Goal: Transaction & Acquisition: Purchase product/service

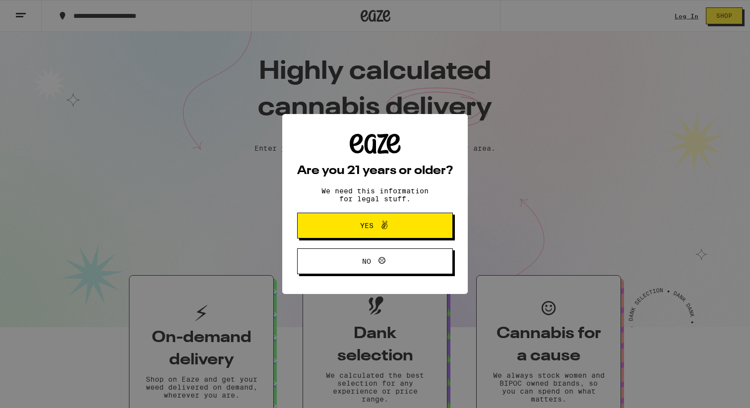
click at [385, 220] on button "Yes" at bounding box center [375, 226] width 156 height 26
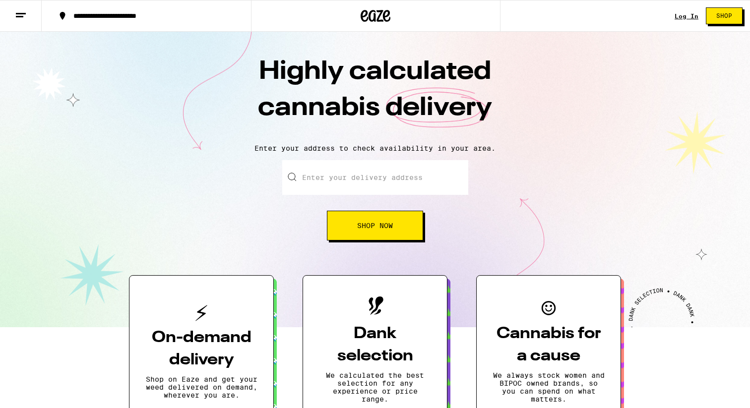
click at [376, 179] on input "Enter your delivery address" at bounding box center [375, 177] width 186 height 35
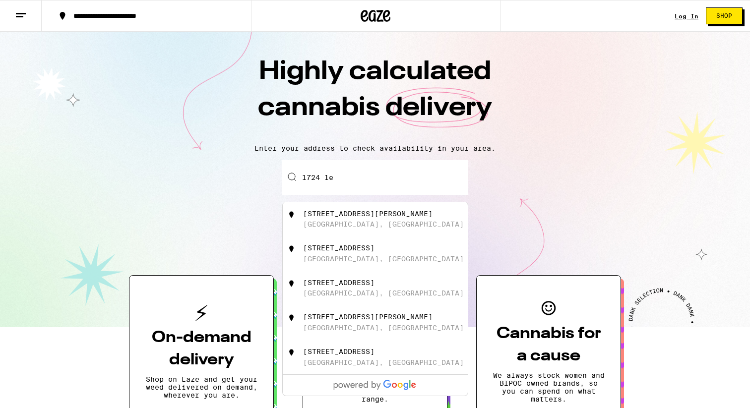
click at [352, 263] on div "[GEOGRAPHIC_DATA], [GEOGRAPHIC_DATA]" at bounding box center [383, 259] width 161 height 8
type input "[STREET_ADDRESS]"
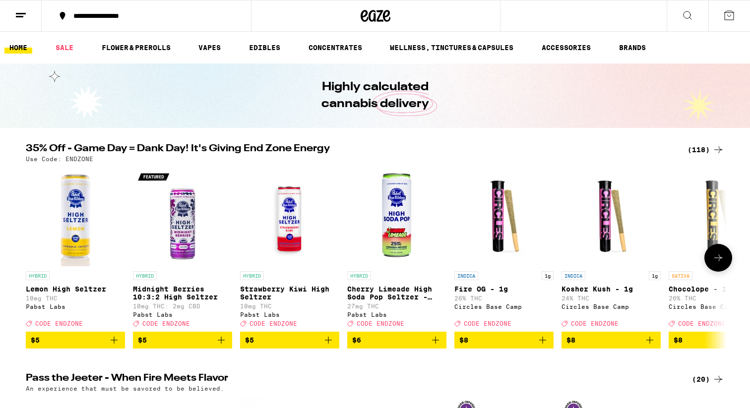
click at [216, 344] on icon "Add to bag" at bounding box center [221, 340] width 12 height 12
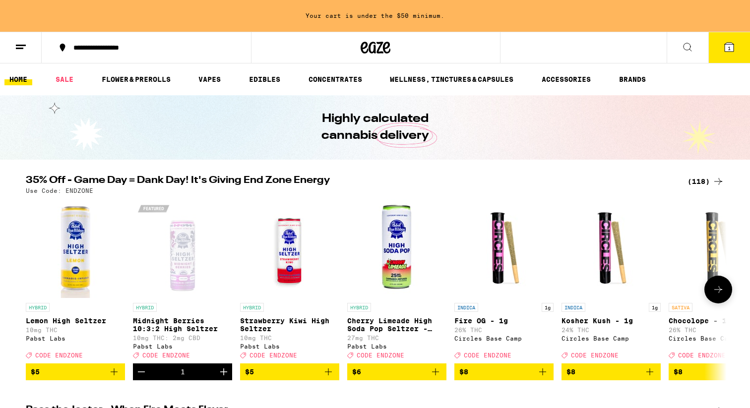
click at [143, 375] on icon "Decrement" at bounding box center [141, 372] width 12 height 12
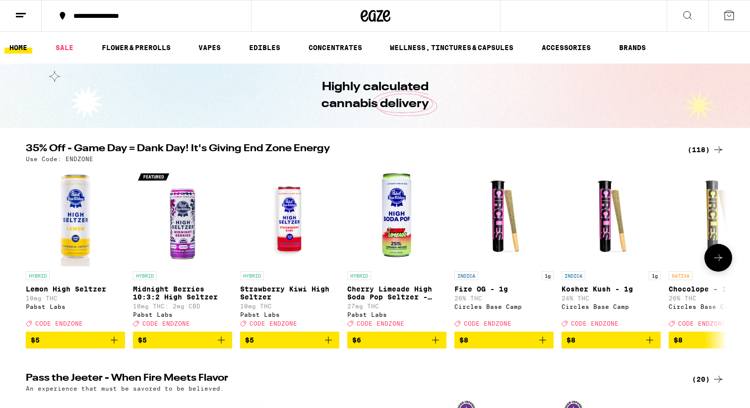
click at [329, 346] on icon "Add to bag" at bounding box center [328, 340] width 12 height 12
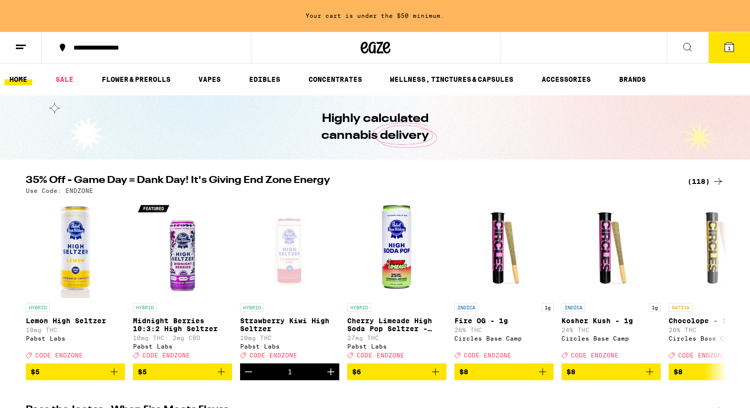
click at [685, 44] on icon at bounding box center [687, 47] width 12 height 12
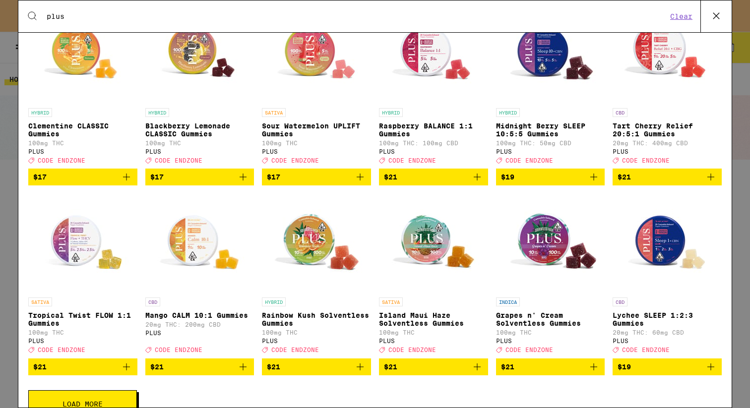
scroll to position [203, 0]
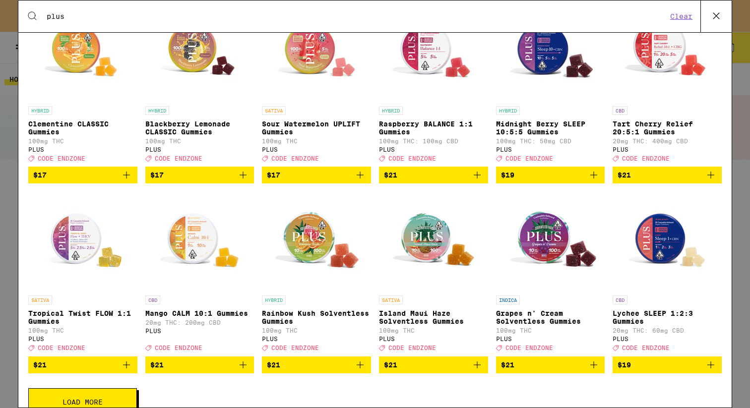
type input "plus"
click at [362, 181] on icon "Add to bag" at bounding box center [360, 175] width 12 height 12
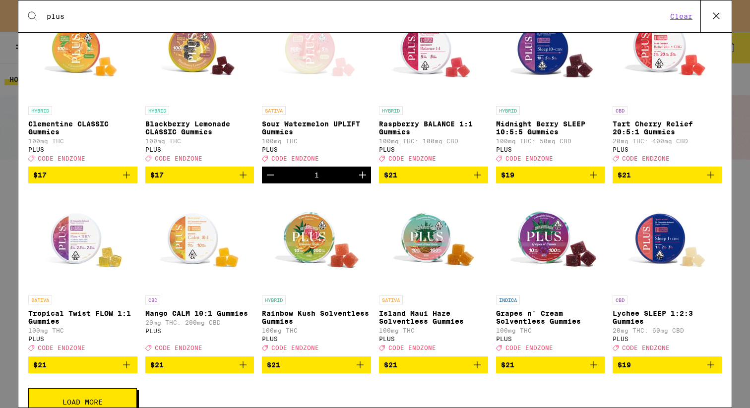
click at [313, 60] on div "Open page for Sour Watermelon UPLIFT Gummies from PLUS" at bounding box center [316, 51] width 99 height 99
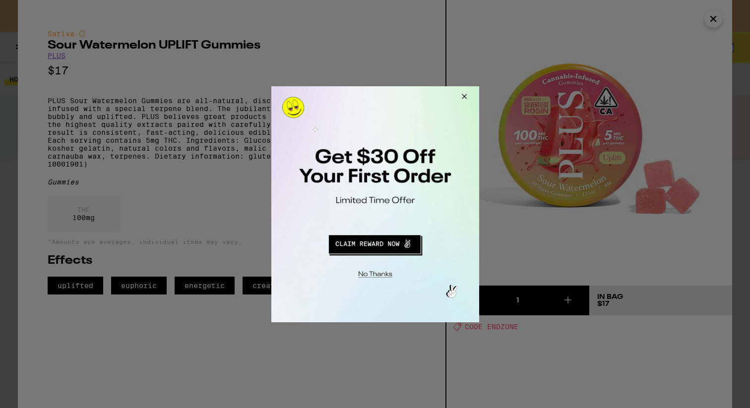
click at [463, 93] on button "Close Modal" at bounding box center [462, 98] width 27 height 24
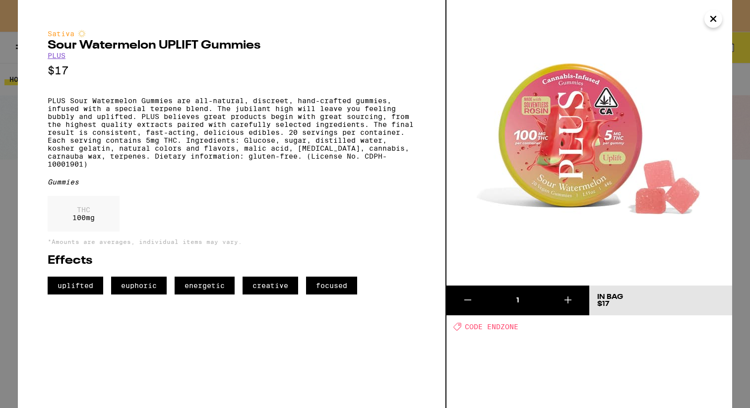
click at [714, 14] on icon "Close" at bounding box center [713, 18] width 12 height 15
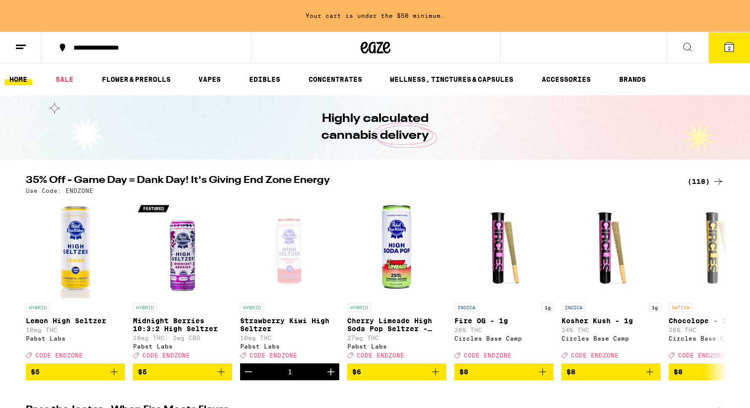
click at [688, 51] on icon at bounding box center [687, 47] width 12 height 12
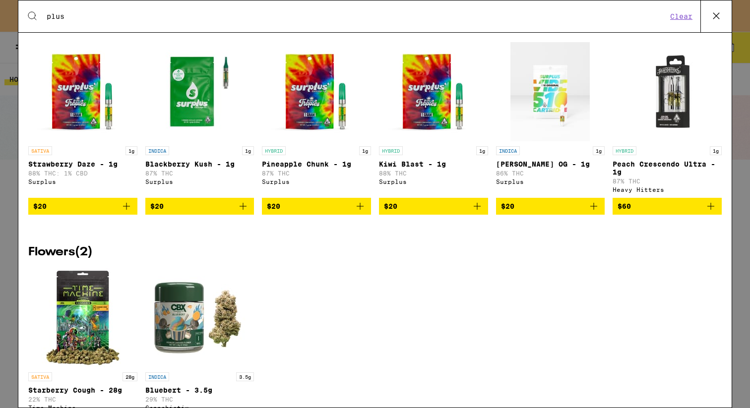
scroll to position [694, 0]
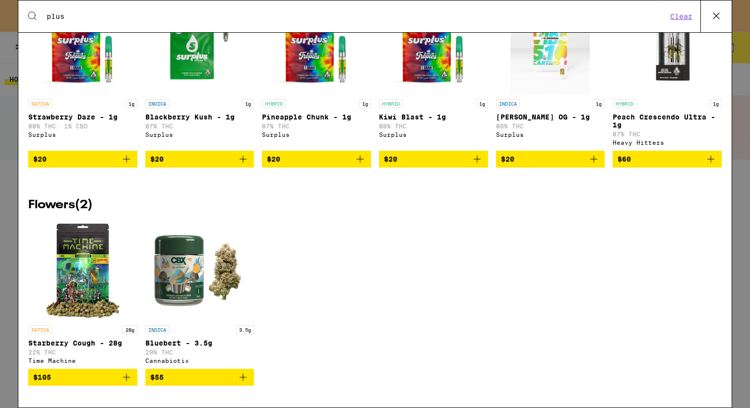
click at [405, 20] on input "plus" at bounding box center [356, 16] width 621 height 9
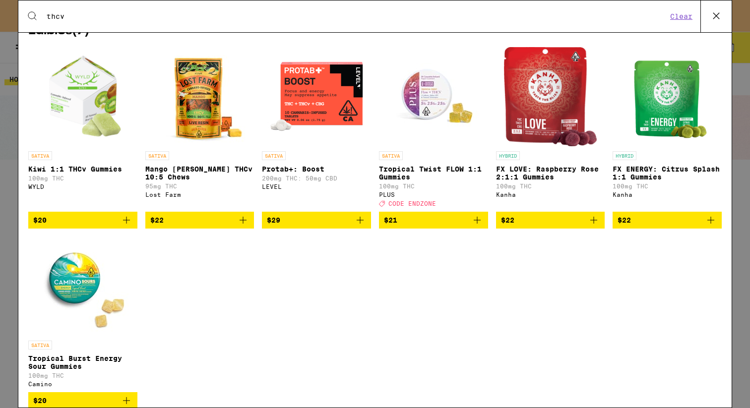
scroll to position [0, 0]
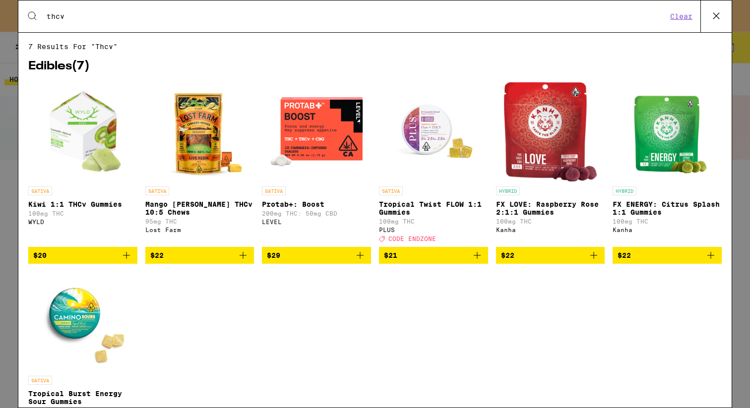
type input "thcv"
click at [127, 261] on icon "Add to bag" at bounding box center [126, 255] width 12 height 12
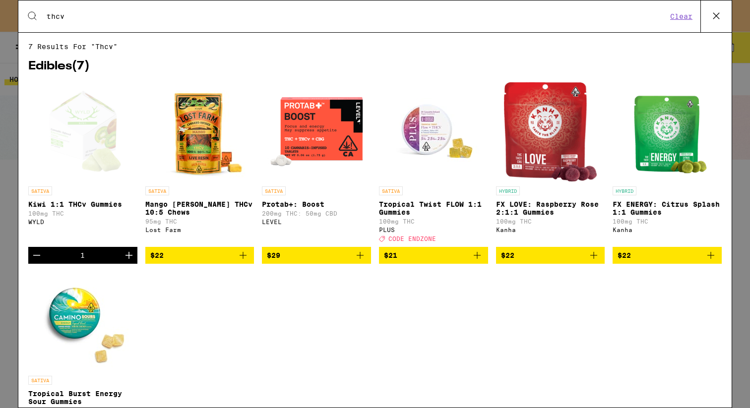
click at [718, 12] on icon at bounding box center [716, 15] width 15 height 15
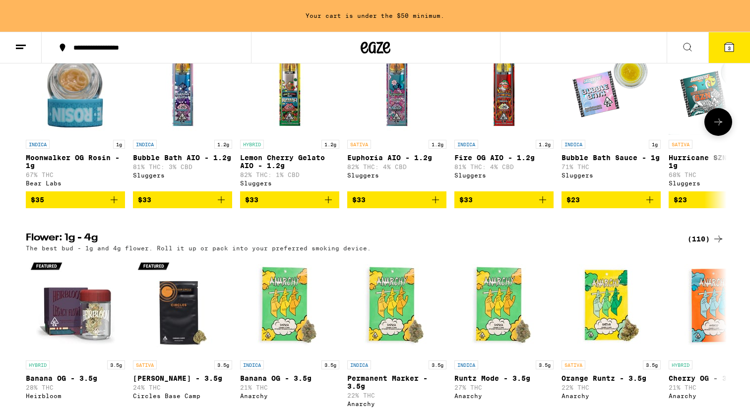
scroll to position [438, 0]
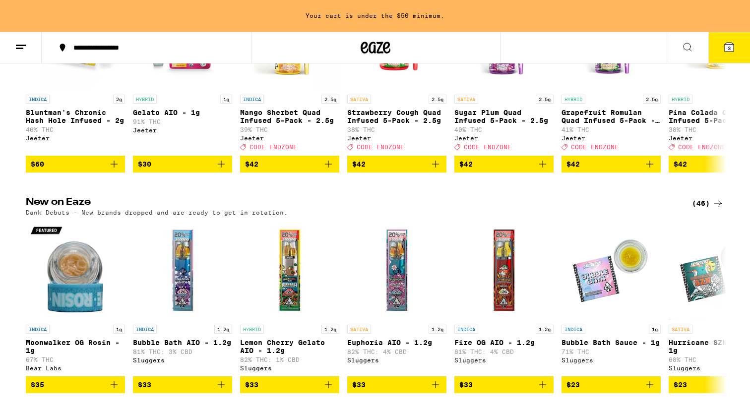
click at [675, 43] on button at bounding box center [687, 47] width 42 height 31
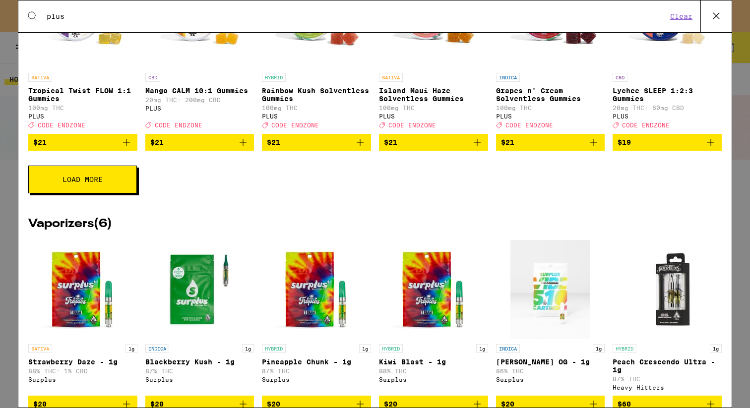
scroll to position [395, 0]
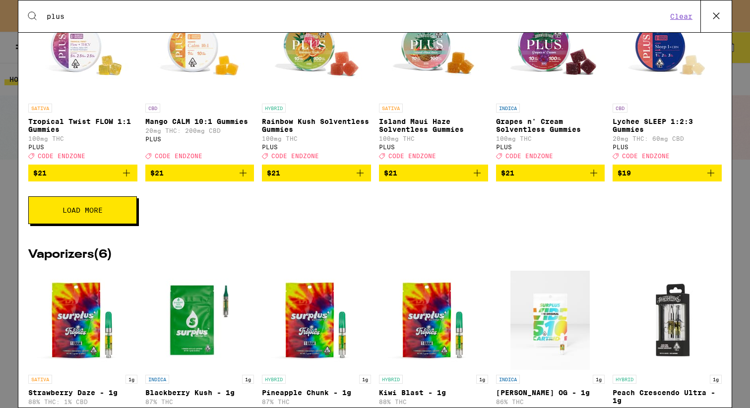
type input "plus"
click at [101, 224] on button "Load More" at bounding box center [82, 210] width 109 height 28
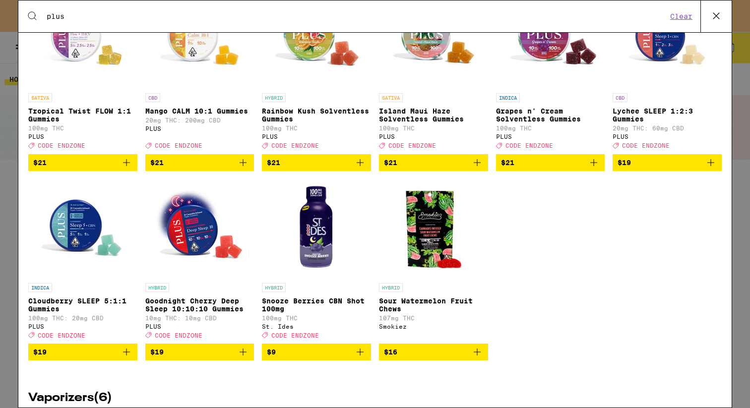
scroll to position [407, 0]
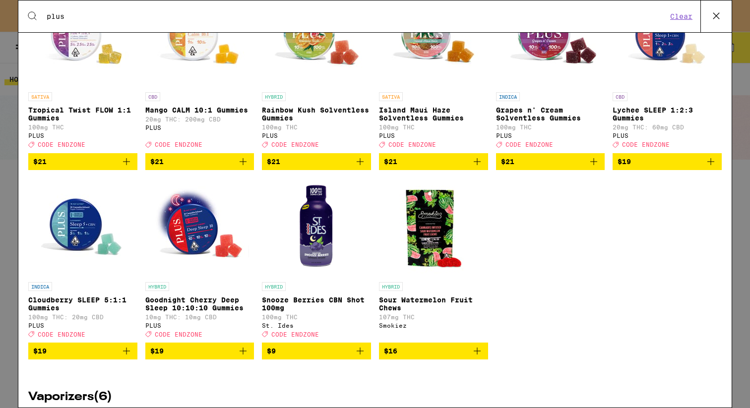
click at [85, 217] on img "Open page for Cloudberry SLEEP 5:1:1 Gummies from PLUS" at bounding box center [82, 227] width 99 height 99
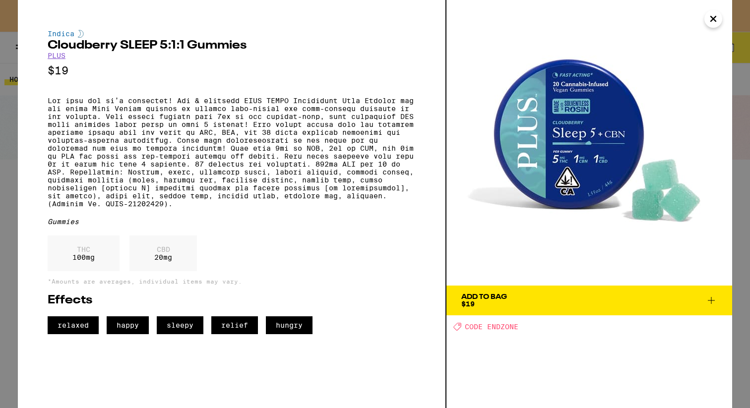
click at [709, 19] on icon "Close" at bounding box center [713, 18] width 12 height 15
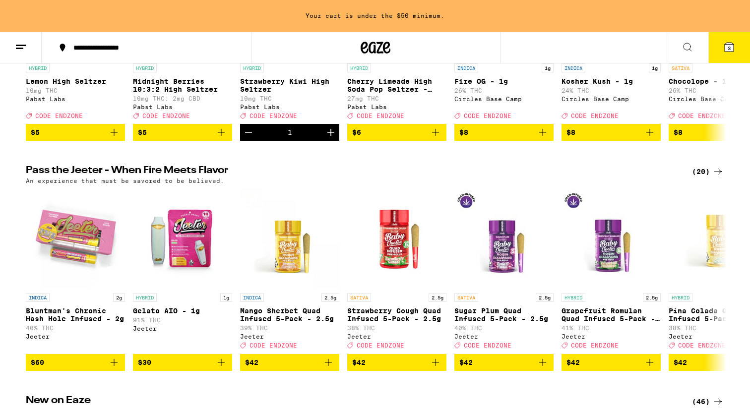
scroll to position [292, 0]
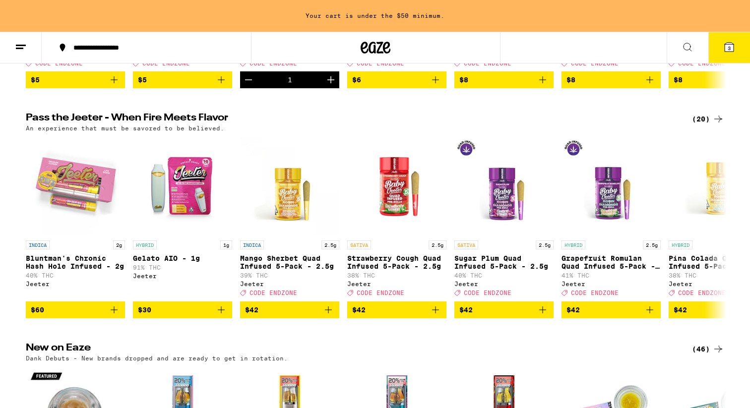
click at [698, 41] on button at bounding box center [687, 47] width 42 height 31
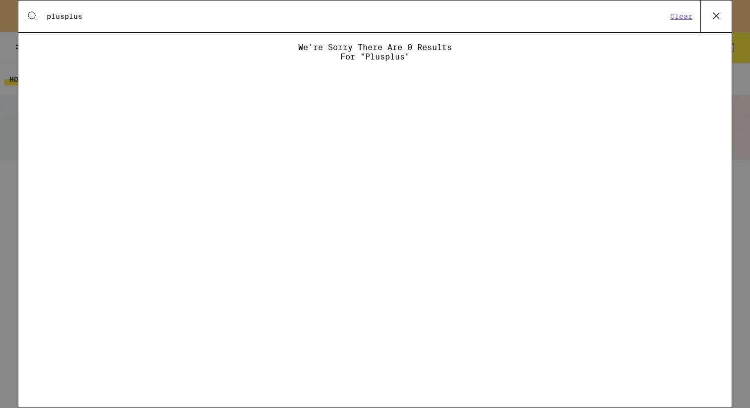
click at [71, 15] on input "plusplus" at bounding box center [356, 16] width 621 height 9
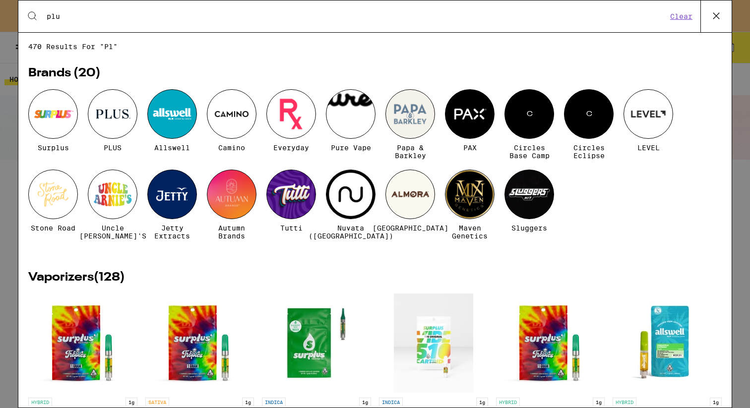
type input "plus"
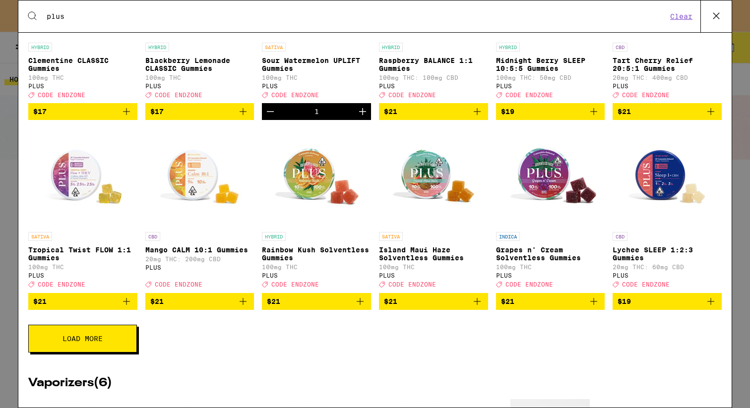
scroll to position [261, 0]
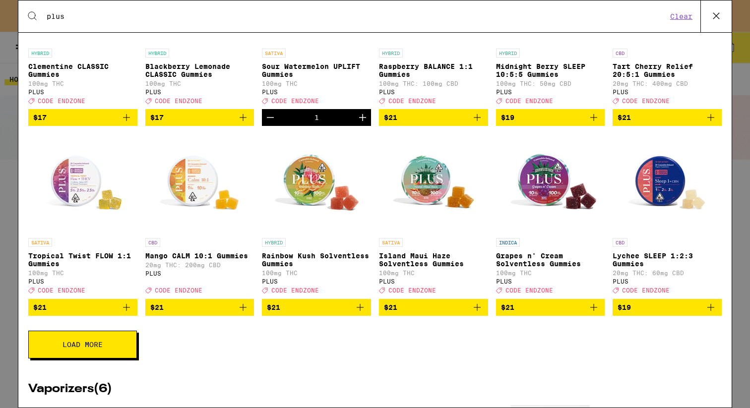
click at [95, 354] on button "Load More" at bounding box center [82, 345] width 109 height 28
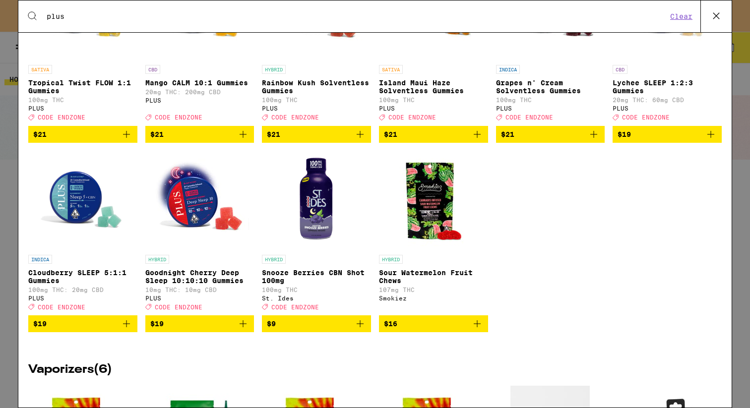
scroll to position [435, 0]
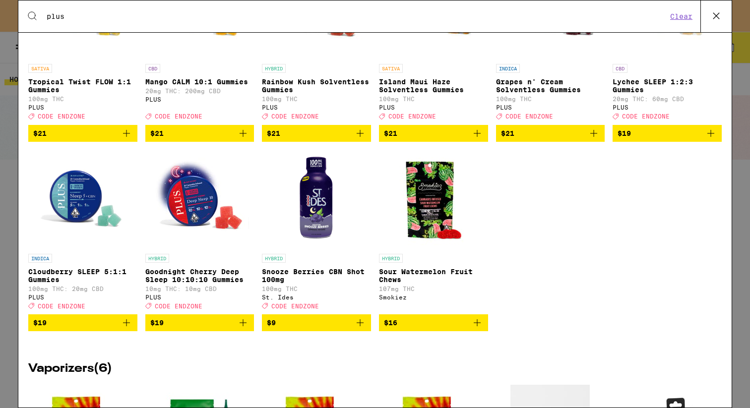
click at [73, 210] on img "Open page for Cloudberry SLEEP 5:1:1 Gummies from PLUS" at bounding box center [82, 199] width 99 height 99
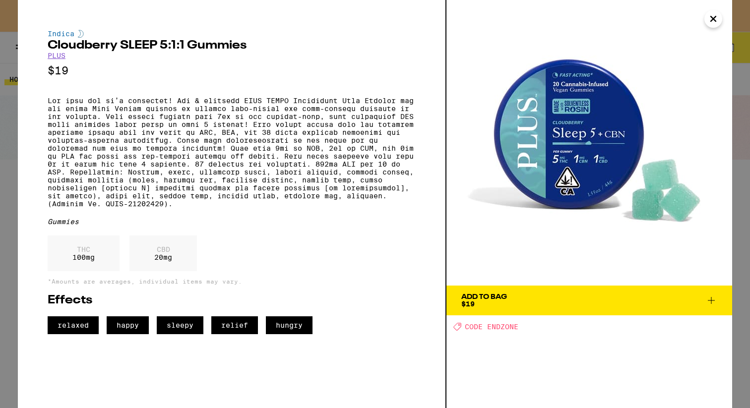
click at [708, 300] on icon at bounding box center [711, 300] width 7 height 7
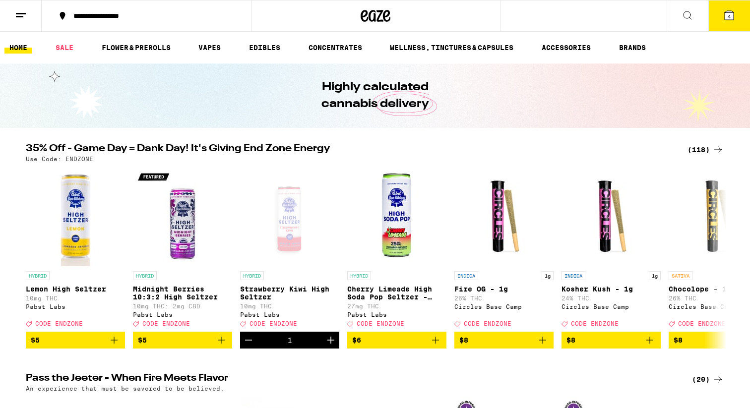
click at [739, 17] on button "4" at bounding box center [729, 15] width 42 height 31
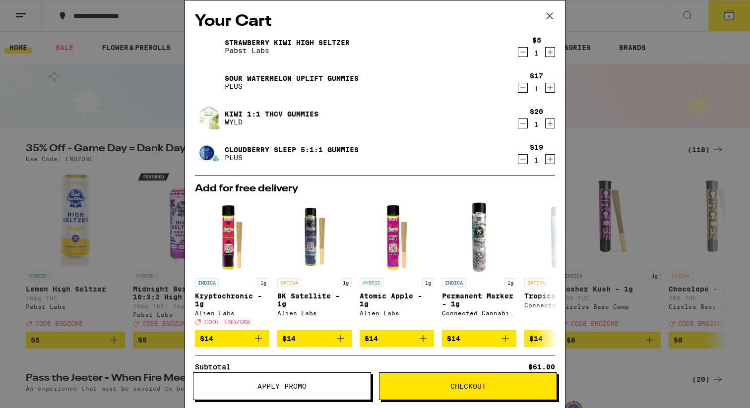
click at [300, 386] on span "Apply Promo" at bounding box center [281, 386] width 49 height 7
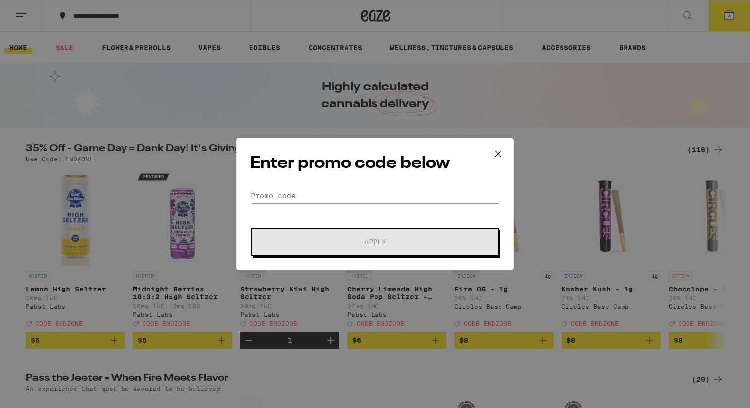
click at [315, 206] on form "Promo Code Apply" at bounding box center [374, 221] width 249 height 67
click at [315, 194] on input "Promo Code" at bounding box center [374, 195] width 249 height 15
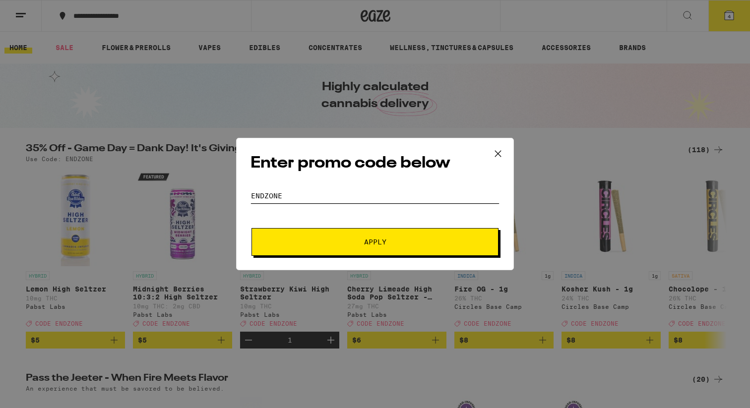
type input "endzone"
click at [342, 236] on button "Apply" at bounding box center [374, 242] width 247 height 28
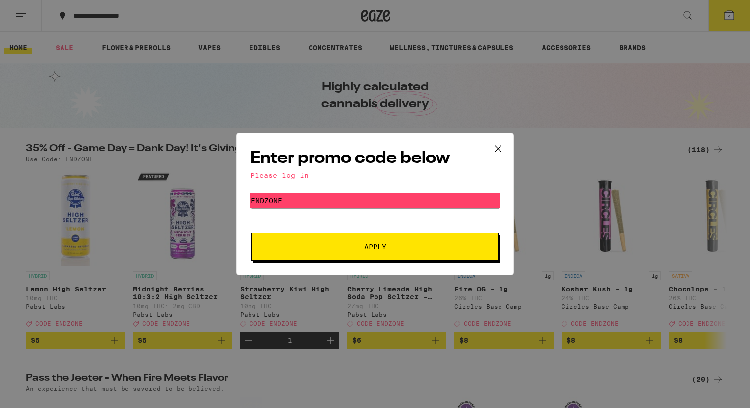
click at [498, 141] on icon at bounding box center [497, 148] width 15 height 15
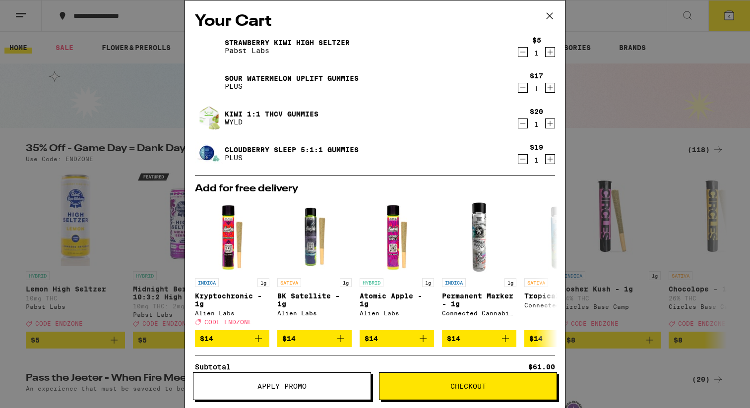
click at [551, 19] on icon at bounding box center [549, 15] width 15 height 15
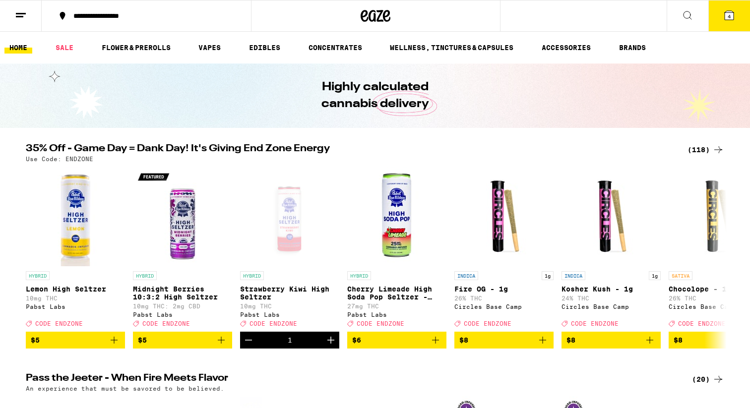
click at [15, 19] on icon at bounding box center [21, 15] width 12 height 12
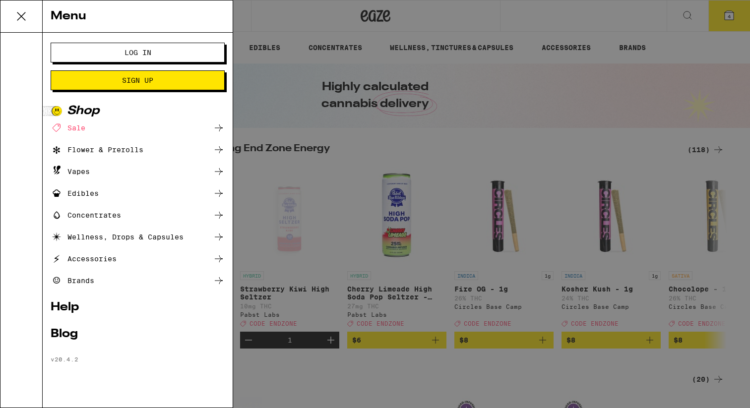
click at [143, 50] on span "Log In" at bounding box center [137, 52] width 27 height 7
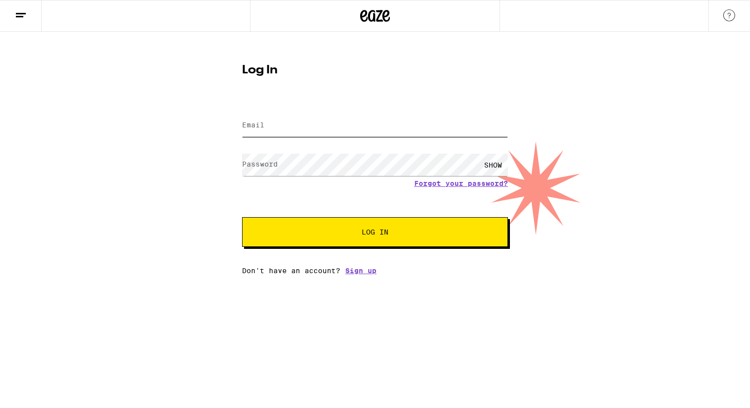
click at [274, 124] on input "Email" at bounding box center [375, 126] width 266 height 22
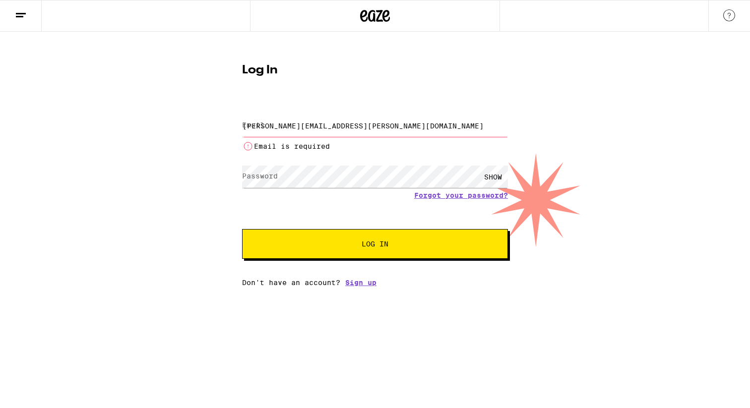
type input "[PERSON_NAME][EMAIL_ADDRESS][PERSON_NAME][DOMAIN_NAME]"
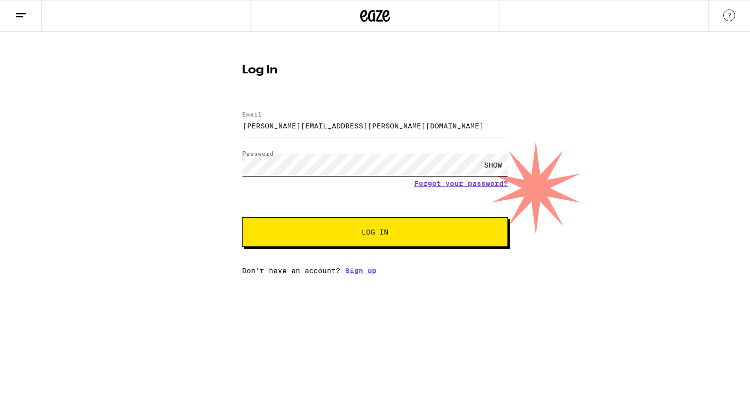
click at [242, 217] on button "Log In" at bounding box center [375, 232] width 266 height 30
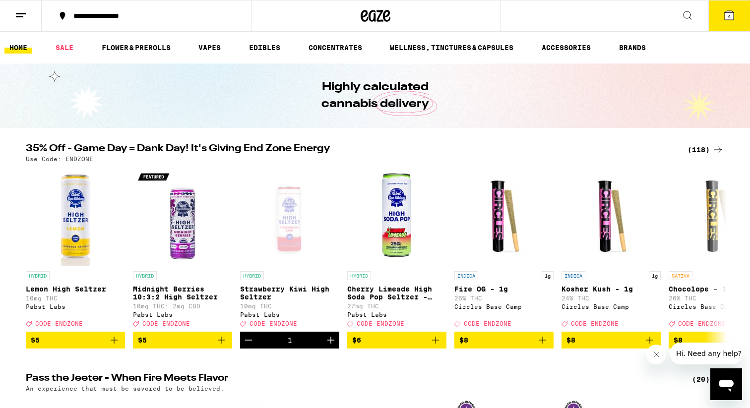
click at [19, 11] on icon at bounding box center [21, 15] width 12 height 12
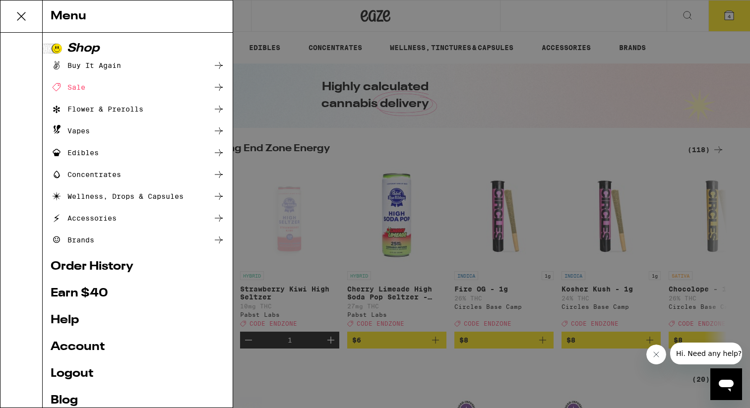
click at [19, 14] on icon at bounding box center [21, 16] width 20 height 20
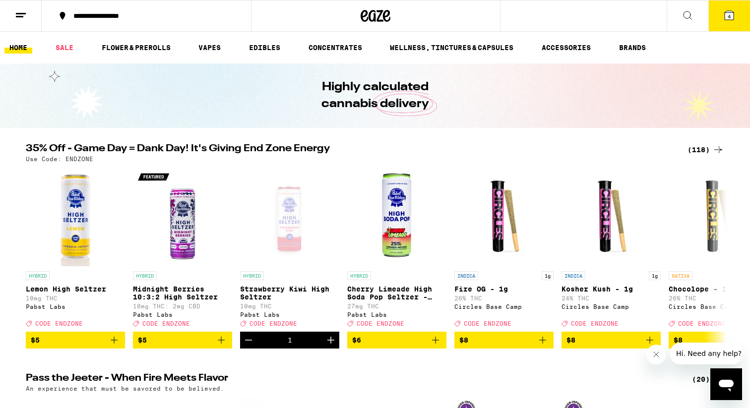
click at [729, 13] on span "4" at bounding box center [728, 16] width 3 height 6
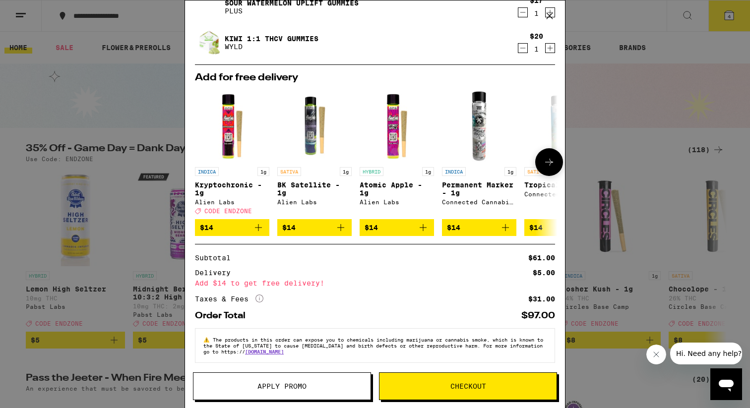
scroll to position [120, 0]
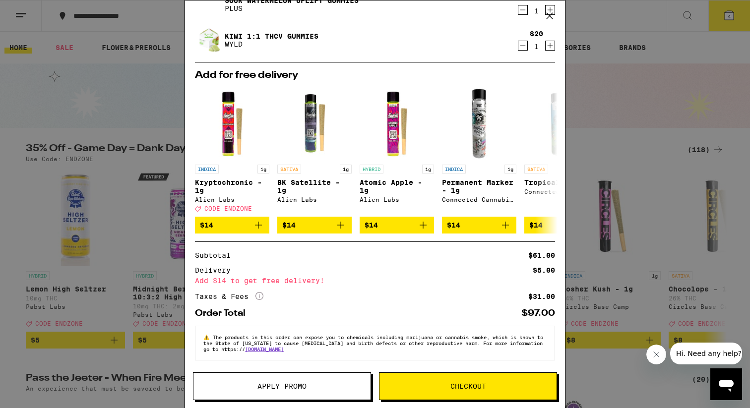
click at [302, 383] on span "Apply Promo" at bounding box center [281, 386] width 49 height 7
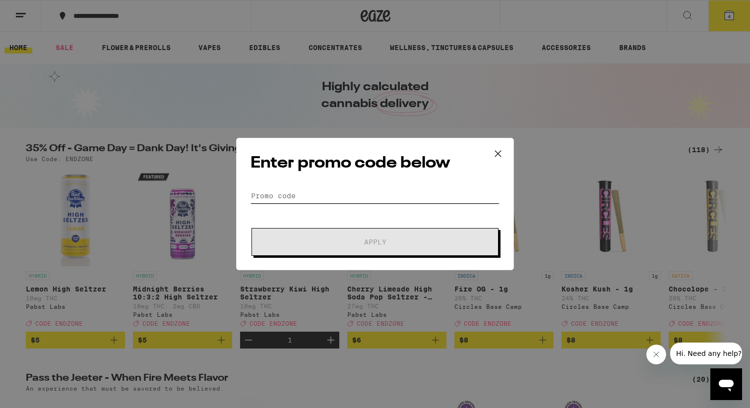
click at [306, 195] on input "Promo Code" at bounding box center [374, 195] width 249 height 15
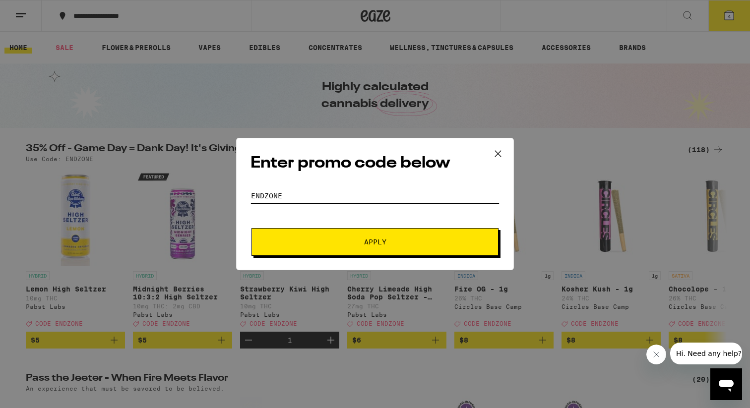
type input "endzone"
click at [318, 232] on button "Apply" at bounding box center [374, 242] width 247 height 28
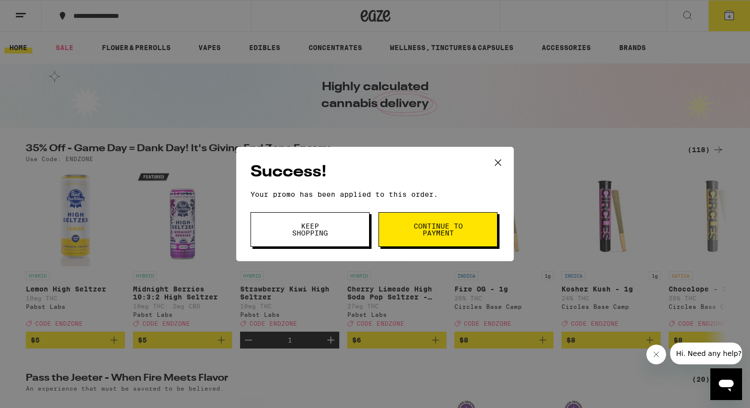
click at [452, 220] on button "Continue to payment" at bounding box center [437, 229] width 119 height 35
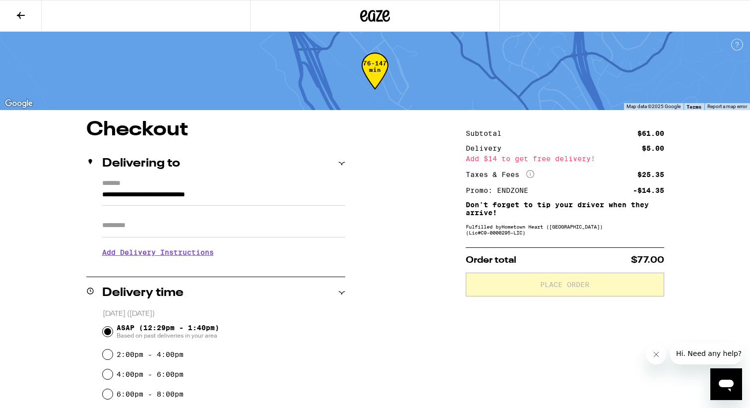
click at [17, 15] on icon at bounding box center [21, 15] width 12 height 12
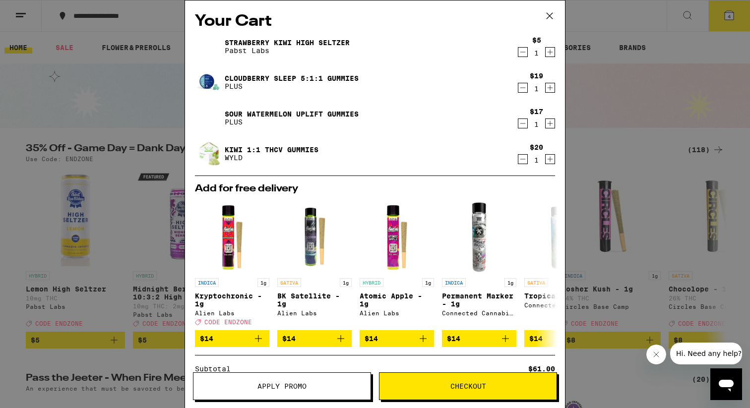
click at [550, 123] on icon "Increment" at bounding box center [549, 124] width 9 height 12
click at [522, 124] on icon "Decrement" at bounding box center [522, 124] width 9 height 12
click at [524, 89] on icon "Decrement" at bounding box center [522, 88] width 9 height 12
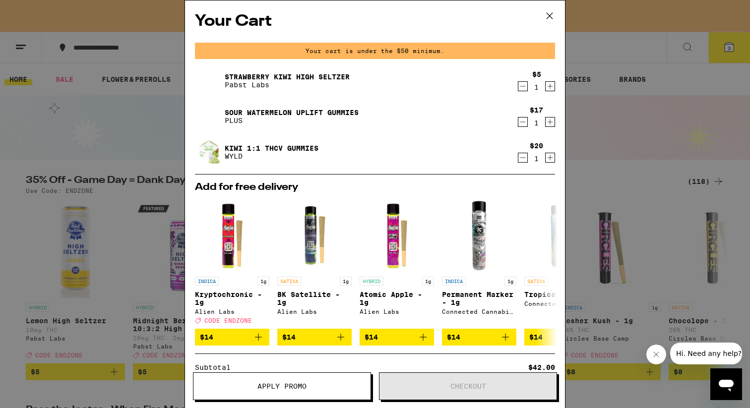
click at [553, 10] on icon at bounding box center [549, 15] width 15 height 15
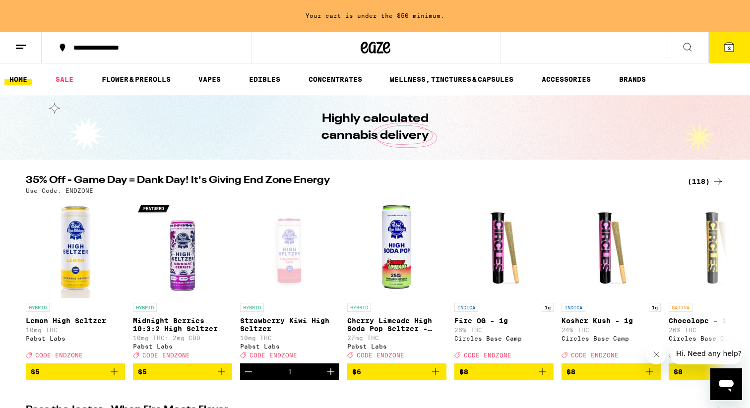
click at [690, 48] on icon at bounding box center [687, 47] width 12 height 12
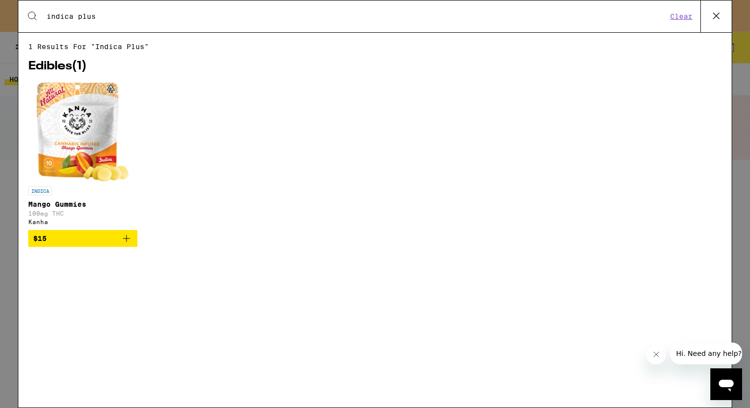
click at [102, 29] on div "Search for Products indica plus Clear" at bounding box center [374, 16] width 713 height 32
click at [102, 21] on input "indica plus" at bounding box center [356, 16] width 621 height 9
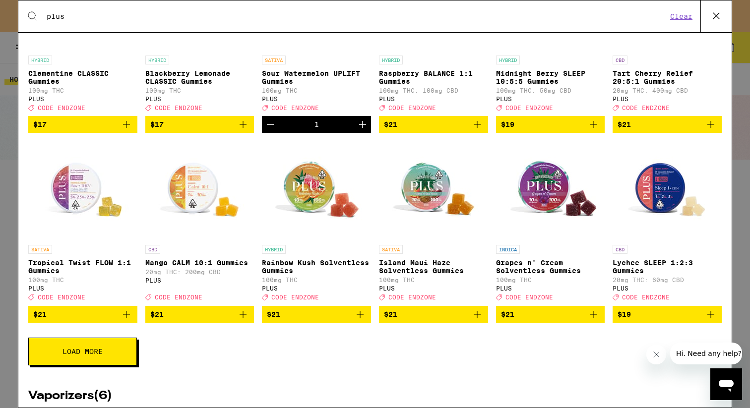
scroll to position [256, 0]
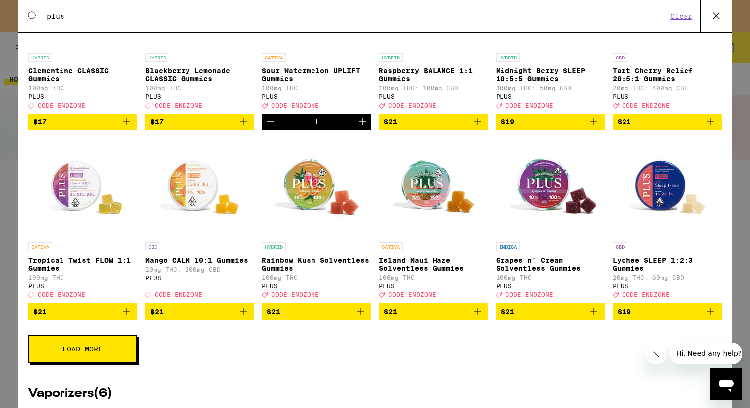
type input "plus"
click at [549, 181] on img "Open page for Grapes n' Cream Solventless Gummies from PLUS" at bounding box center [549, 187] width 99 height 99
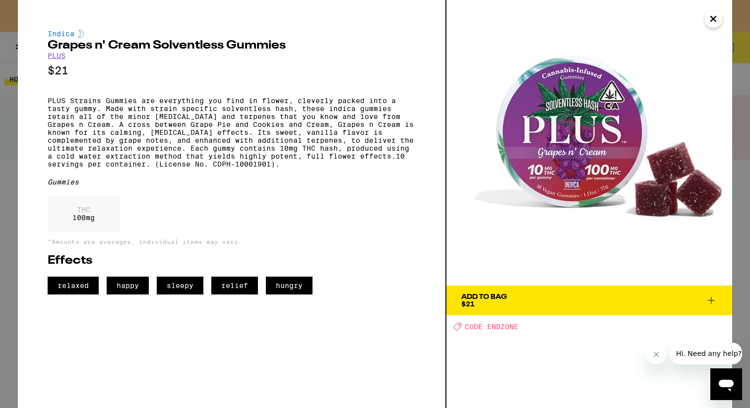
click at [712, 303] on icon at bounding box center [711, 301] width 12 height 12
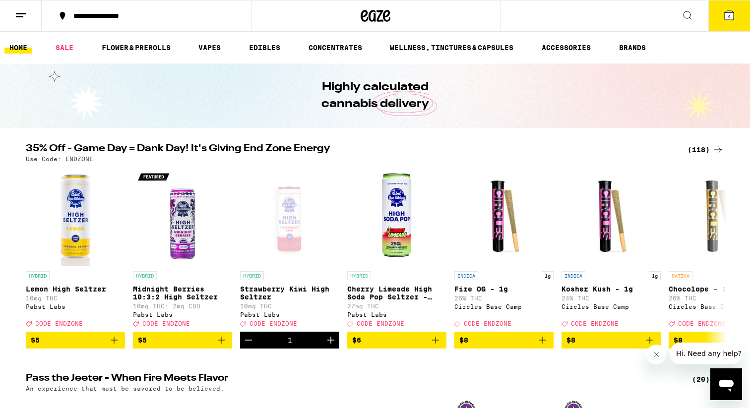
click at [730, 12] on icon at bounding box center [728, 15] width 9 height 9
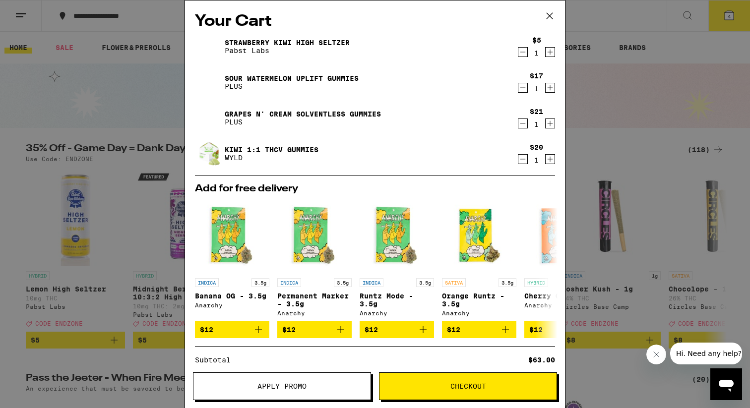
click at [547, 89] on icon "Increment" at bounding box center [549, 88] width 9 height 12
click at [550, 53] on icon "Increment" at bounding box center [549, 52] width 5 height 5
click at [523, 90] on icon "Decrement" at bounding box center [522, 88] width 9 height 12
click at [523, 51] on icon "Decrement" at bounding box center [522, 52] width 9 height 12
click at [550, 88] on icon "Increment" at bounding box center [549, 88] width 9 height 12
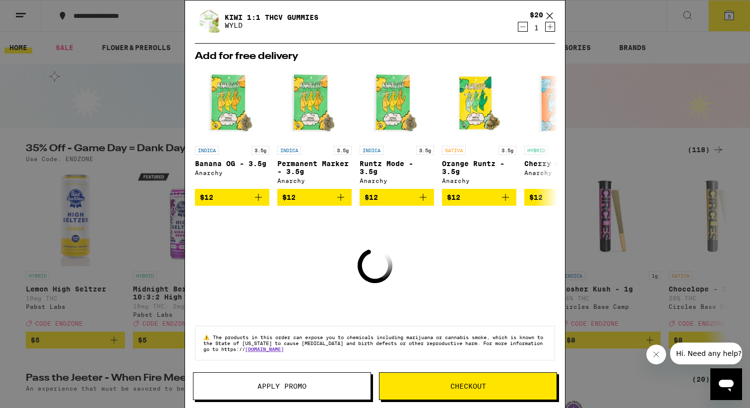
scroll to position [125, 0]
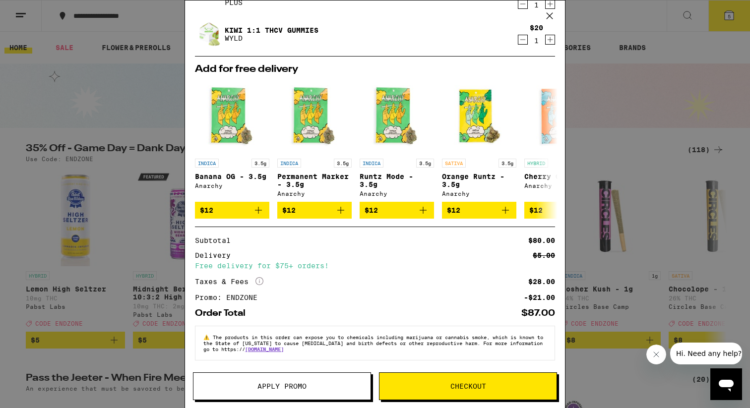
click at [450, 387] on span "Checkout" at bounding box center [468, 386] width 36 height 7
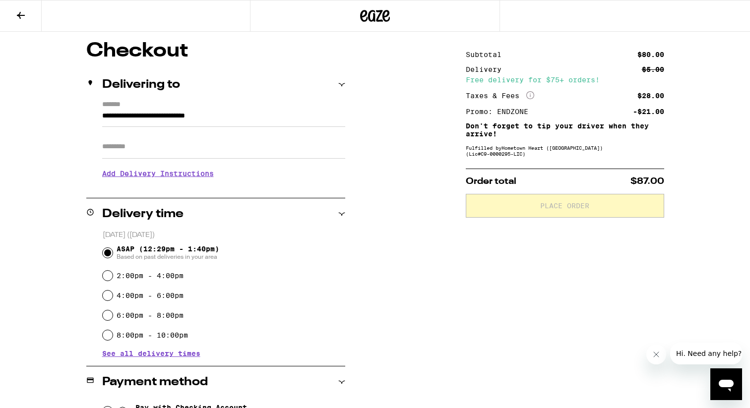
scroll to position [45, 0]
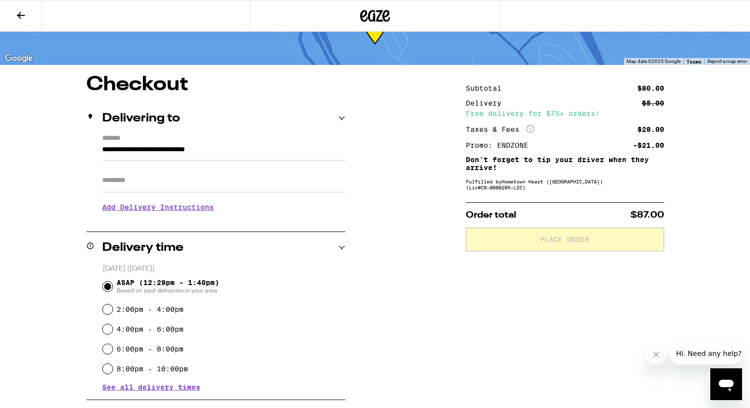
click at [171, 209] on h3 "Add Delivery Instructions" at bounding box center [223, 207] width 243 height 23
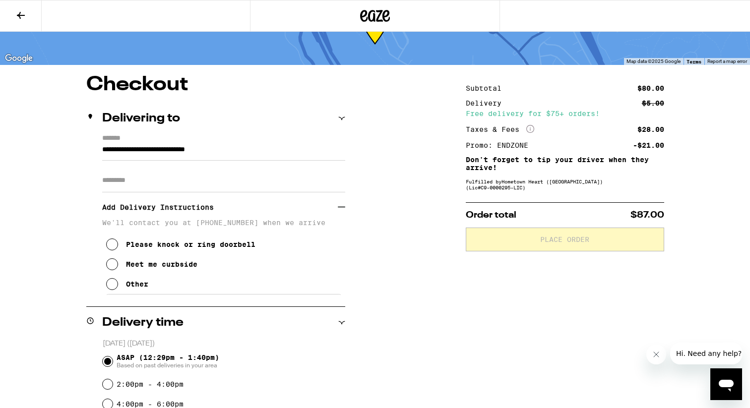
click at [133, 285] on div "Other" at bounding box center [137, 284] width 22 height 8
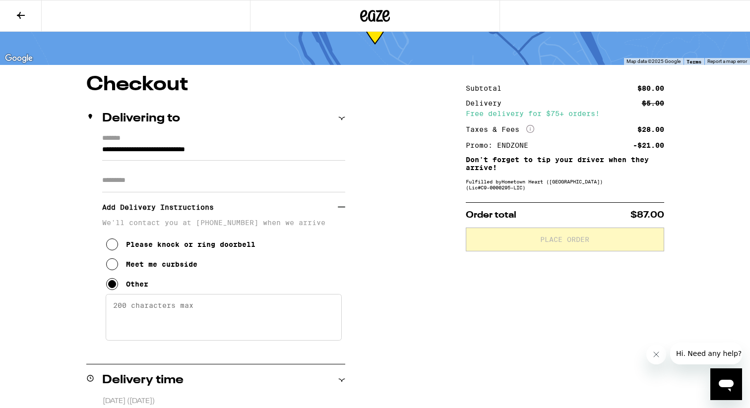
click at [164, 323] on textarea "Enter any other delivery instructions you want driver to know" at bounding box center [224, 317] width 236 height 47
click at [251, 307] on textarea "Come on through the front gate to the front door" at bounding box center [224, 317] width 236 height 47
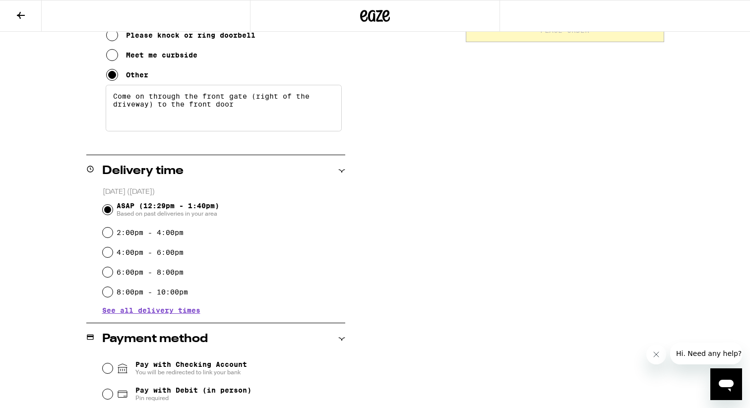
scroll to position [249, 0]
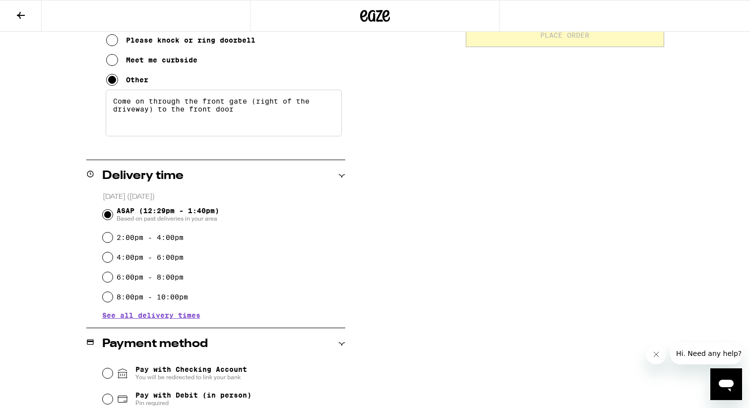
click at [246, 111] on textarea "Come on through the front gate (right of the driveway) to the front door" at bounding box center [224, 113] width 236 height 47
click at [238, 117] on textarea "Come on through the front gate (right of the driveway) to the front door" at bounding box center [224, 113] width 236 height 47
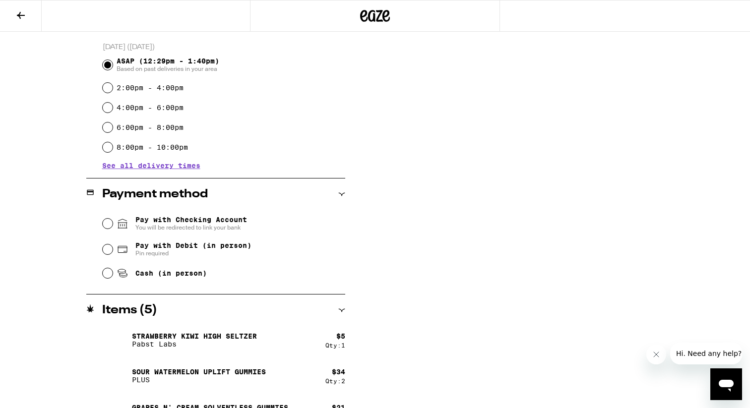
scroll to position [461, 0]
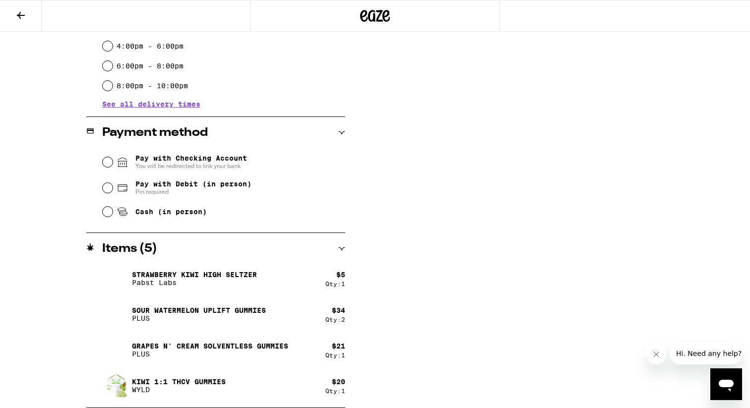
type textarea "Come on through the front gate (right of the driveway) to the front door.Thanks!"
click at [175, 214] on span "Cash (in person)" at bounding box center [170, 212] width 71 height 8
click at [113, 214] on input "Cash (in person)" at bounding box center [108, 212] width 10 height 10
radio input "true"
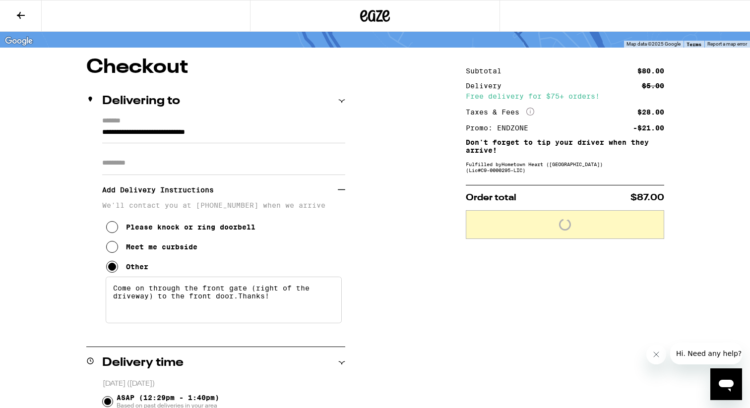
scroll to position [0, 0]
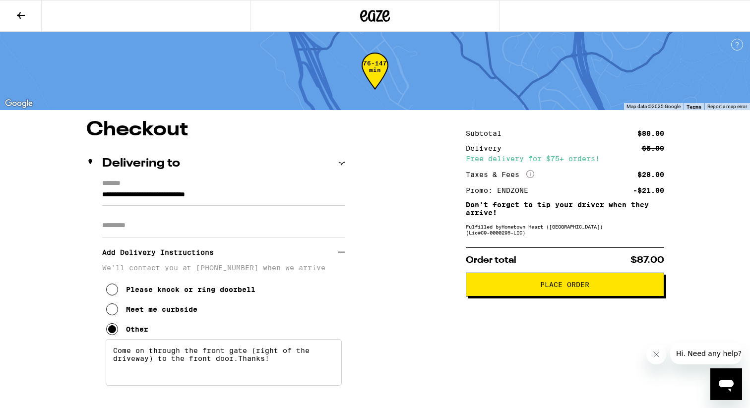
click at [581, 288] on span "Place Order" at bounding box center [564, 284] width 49 height 7
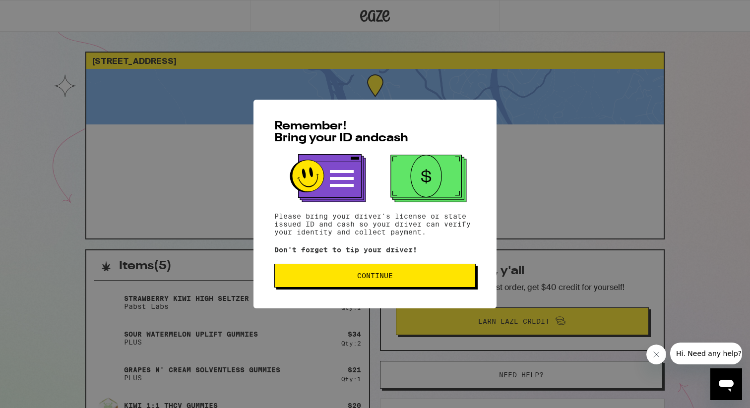
click at [391, 278] on span "Continue" at bounding box center [375, 275] width 36 height 7
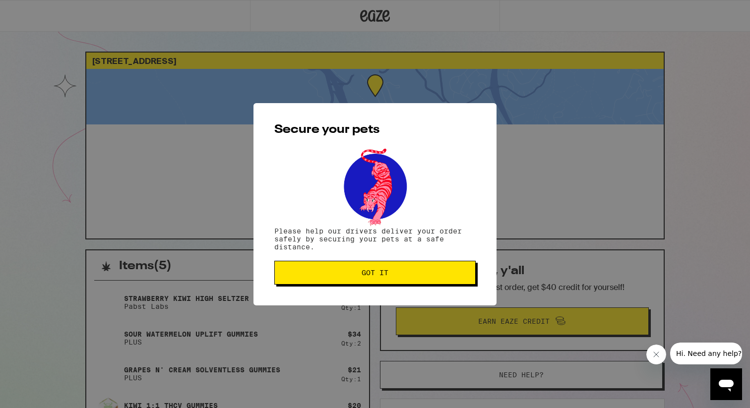
click at [382, 273] on span "Got it" at bounding box center [374, 272] width 27 height 7
